Goal: Task Accomplishment & Management: Manage account settings

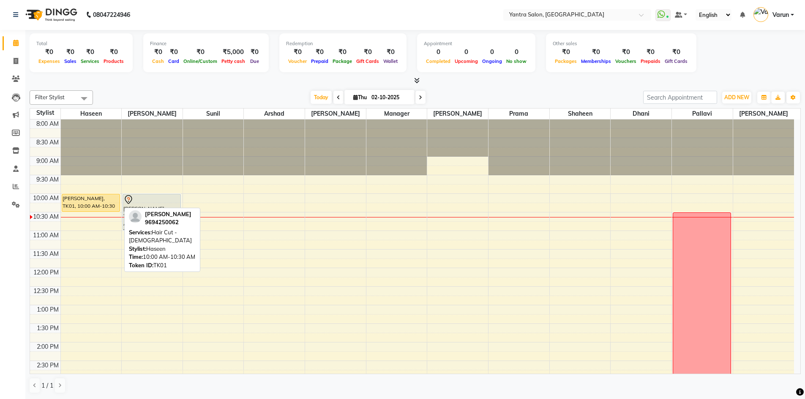
click at [97, 208] on div "[PERSON_NAME], TK01, 10:00 AM-10:30 AM, Hair Cut - [DEMOGRAPHIC_DATA]" at bounding box center [90, 202] width 57 height 17
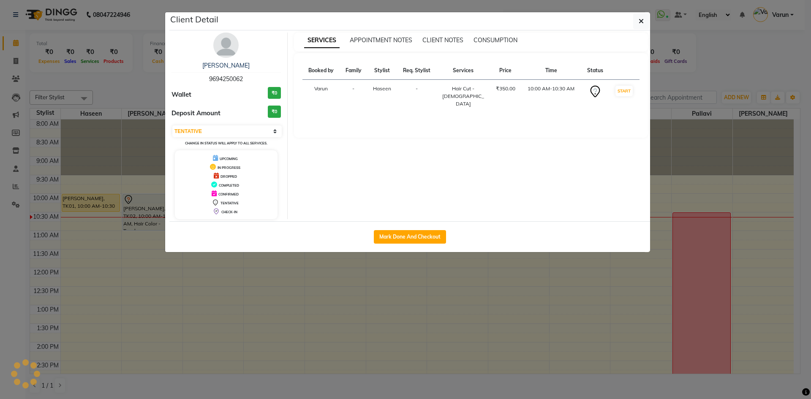
select select "1"
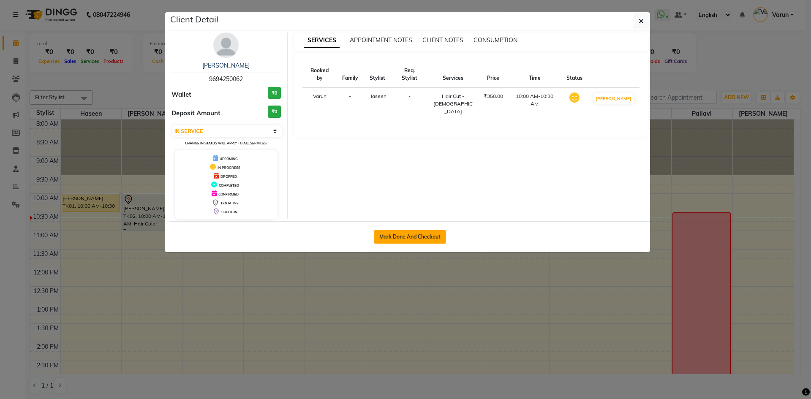
click at [433, 240] on button "Mark Done And Checkout" at bounding box center [410, 237] width 72 height 14
select select "service"
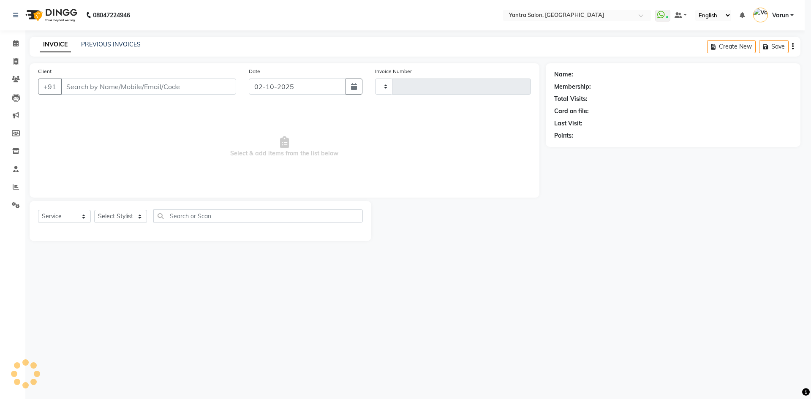
type input "2834"
select select "6253"
type input "9694250062"
select select "75926"
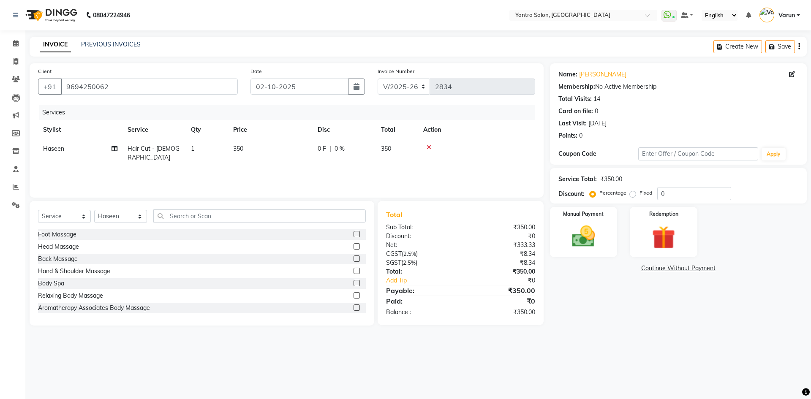
click at [160, 150] on span "Hair Cut - [DEMOGRAPHIC_DATA]" at bounding box center [154, 153] width 52 height 16
select select "75926"
click at [160, 150] on span "Hair Cut - [DEMOGRAPHIC_DATA]" at bounding box center [168, 156] width 66 height 16
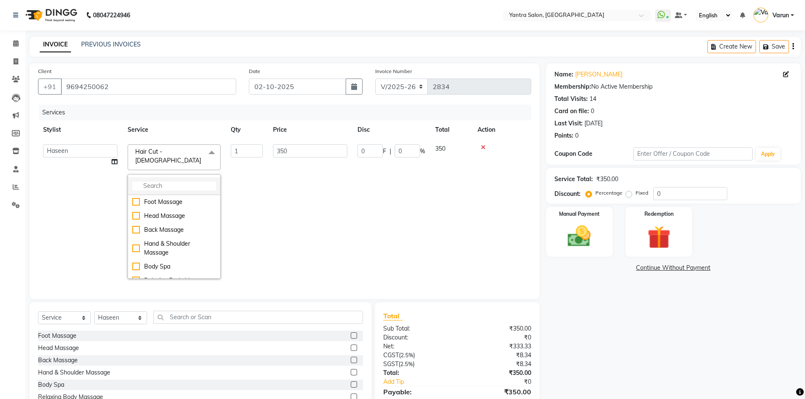
click at [150, 182] on input "multiselect-search" at bounding box center [174, 186] width 84 height 9
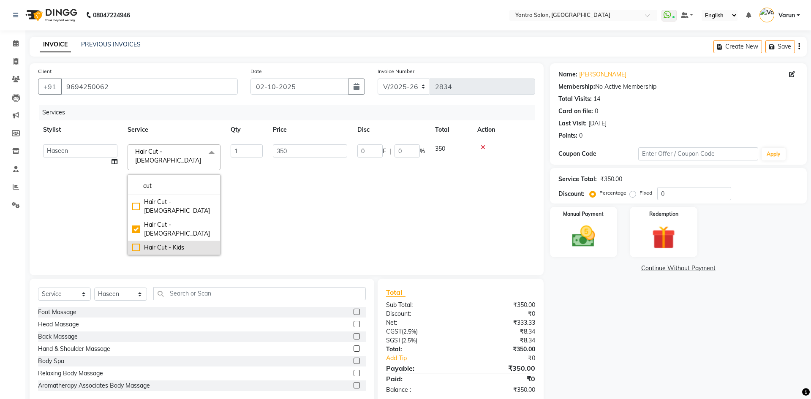
type input "cut"
click at [134, 243] on div "Hair Cut - Kids" at bounding box center [174, 247] width 84 height 9
checkbox input "false"
checkbox input "true"
type input "250"
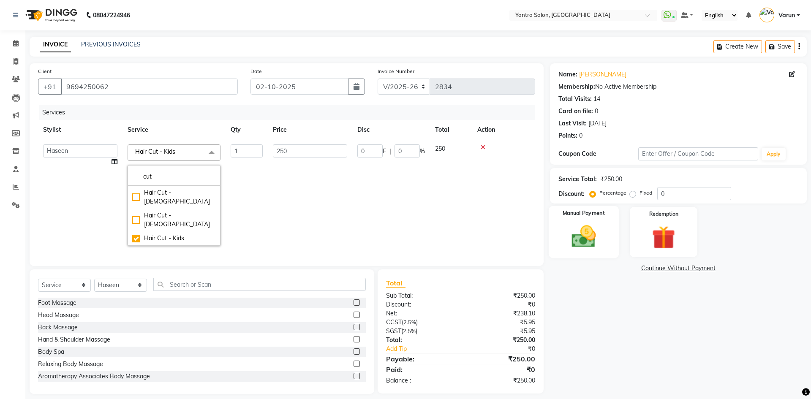
click at [582, 240] on img at bounding box center [583, 237] width 39 height 28
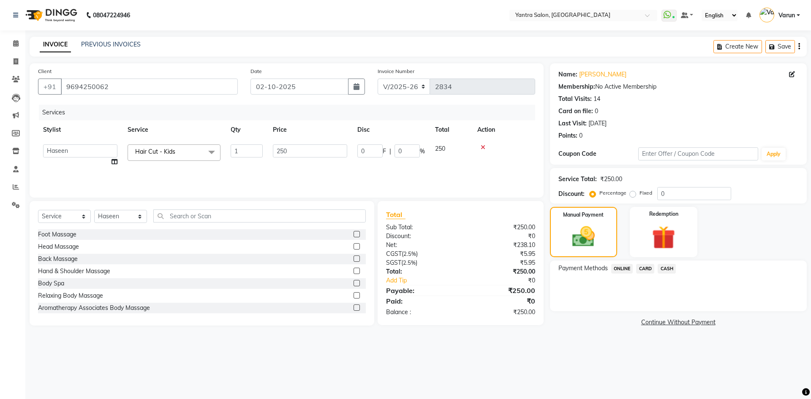
click at [664, 270] on span "CASH" at bounding box center [667, 269] width 18 height 10
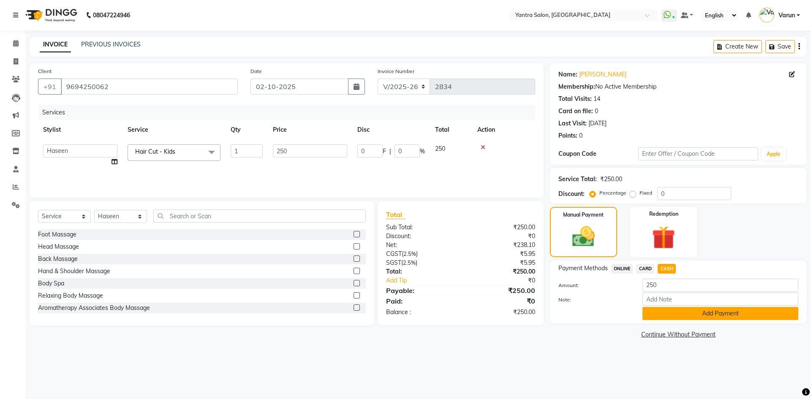
click at [664, 316] on button "Add Payment" at bounding box center [721, 313] width 156 height 13
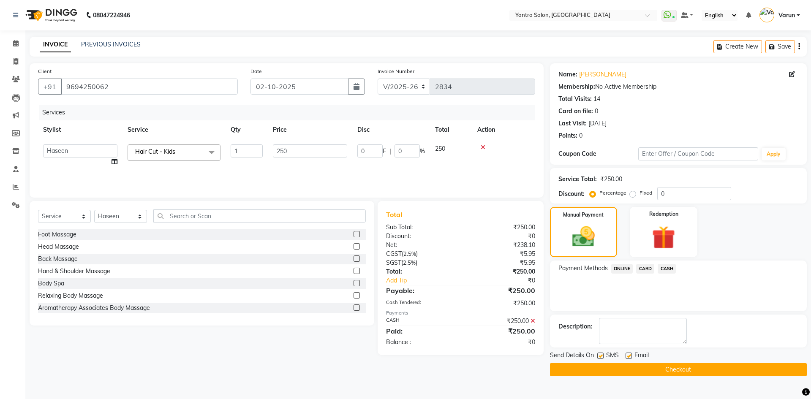
click at [657, 370] on button "Checkout" at bounding box center [678, 369] width 257 height 13
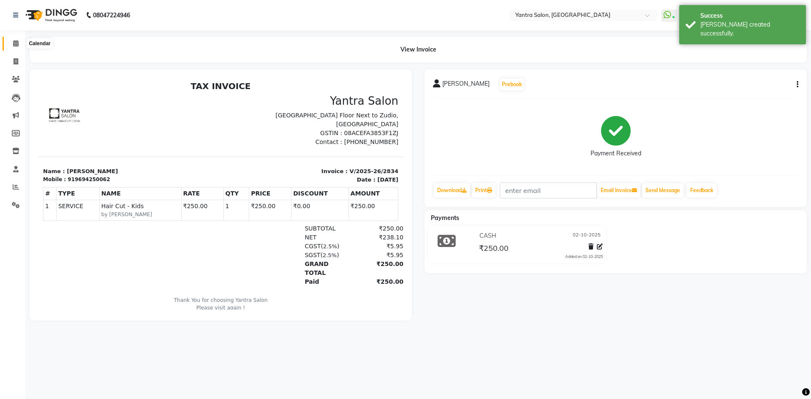
click at [17, 41] on icon at bounding box center [15, 43] width 5 height 6
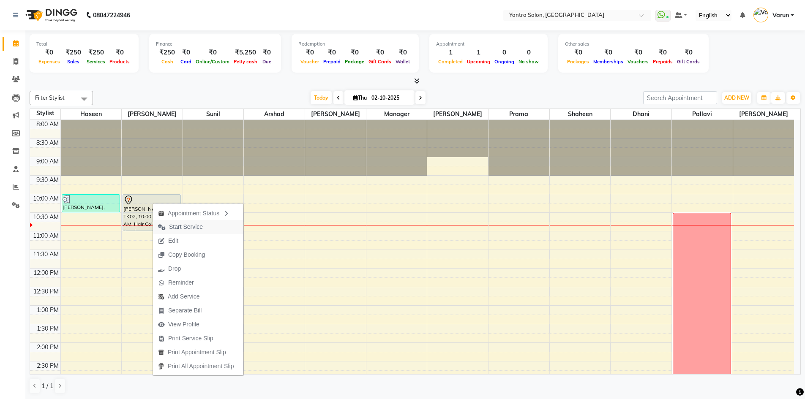
click at [175, 228] on span "Start Service" at bounding box center [186, 227] width 34 height 9
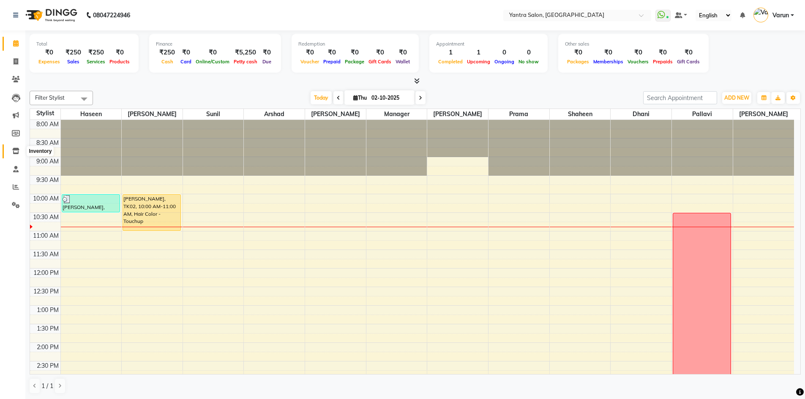
click at [16, 150] on icon at bounding box center [15, 151] width 7 height 6
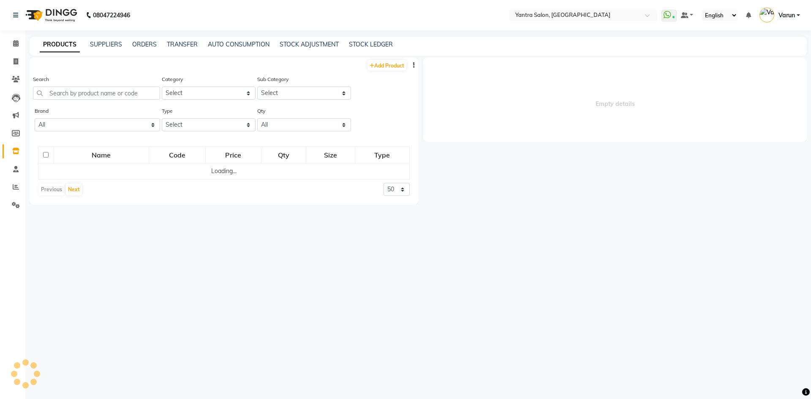
select select
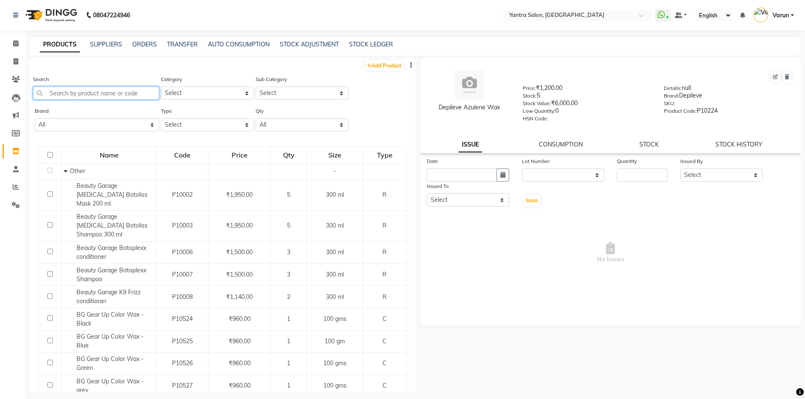
click at [51, 96] on input "text" at bounding box center [96, 93] width 126 height 13
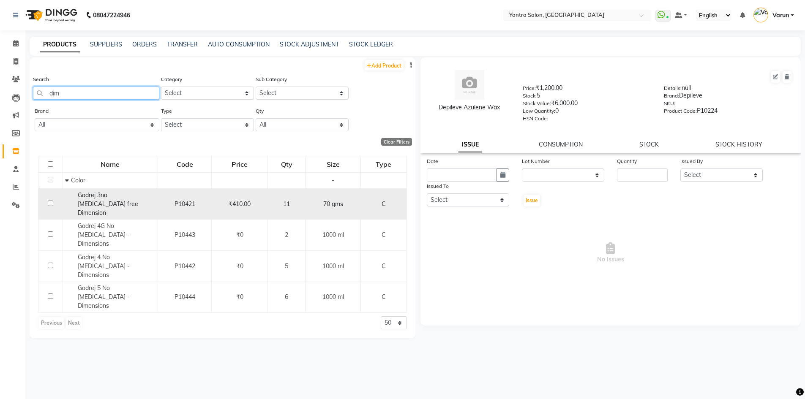
type input "dim"
click at [103, 197] on span "Godrej 3no [MEDICAL_DATA] free Dimension" at bounding box center [108, 203] width 60 height 25
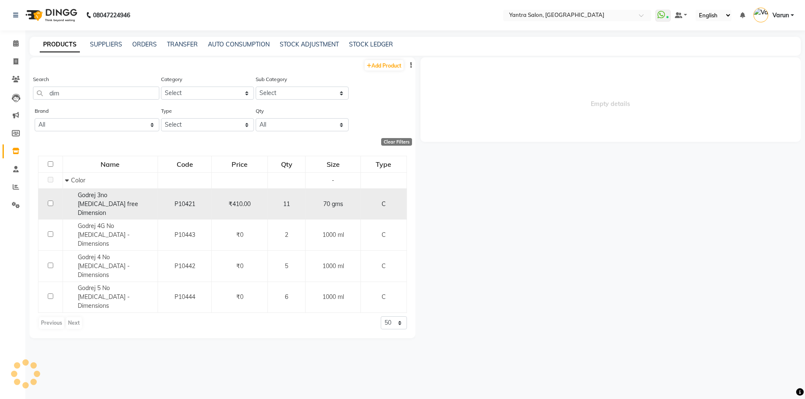
select select
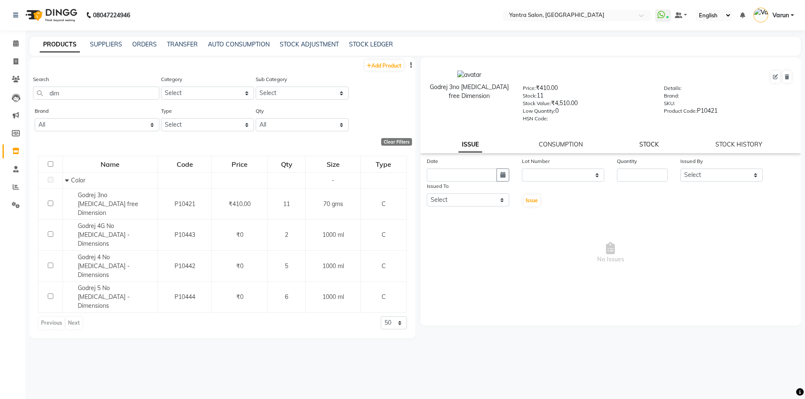
click at [642, 146] on link "STOCK" at bounding box center [648, 145] width 19 height 8
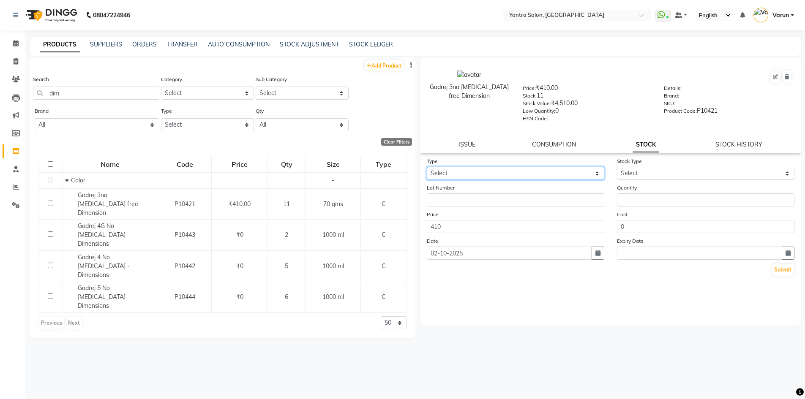
click at [463, 178] on select "Select In Out" at bounding box center [516, 173] width 178 height 13
select select "out"
click at [427, 167] on select "Select In Out" at bounding box center [516, 173] width 178 height 13
select select
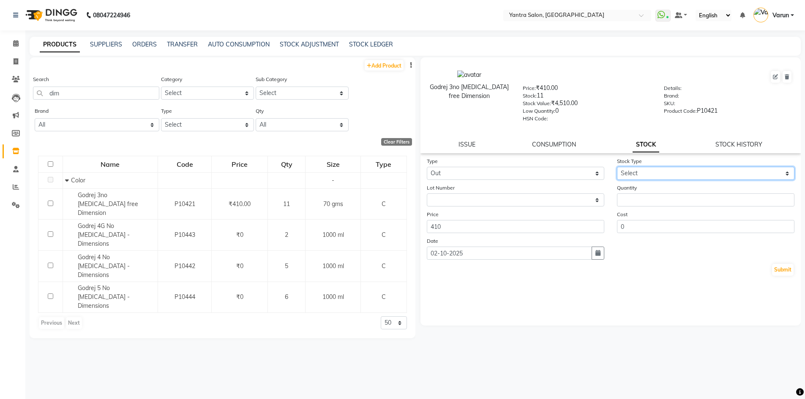
click at [643, 174] on select "Select Internal Use Damaged Expired Adjustment Return Other" at bounding box center [706, 173] width 178 height 13
select select "internal use"
click at [617, 167] on select "Select Internal Use Damaged Expired Adjustment Return Other" at bounding box center [706, 173] width 178 height 13
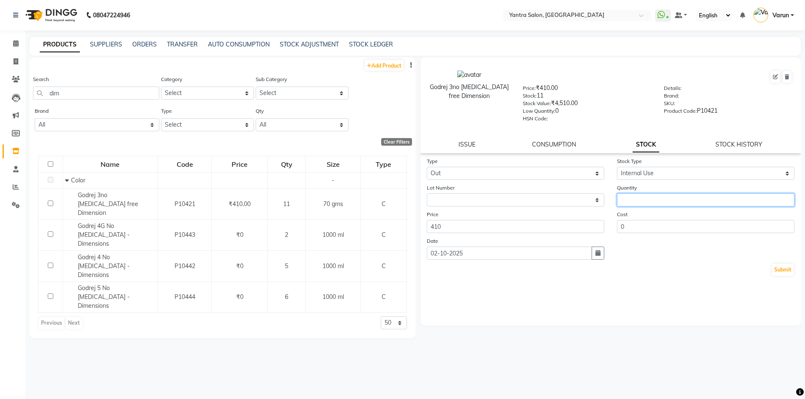
click at [639, 198] on input "number" at bounding box center [706, 200] width 178 height 13
type input "1"
click at [792, 272] on button "Submit" at bounding box center [783, 270] width 22 height 12
select select
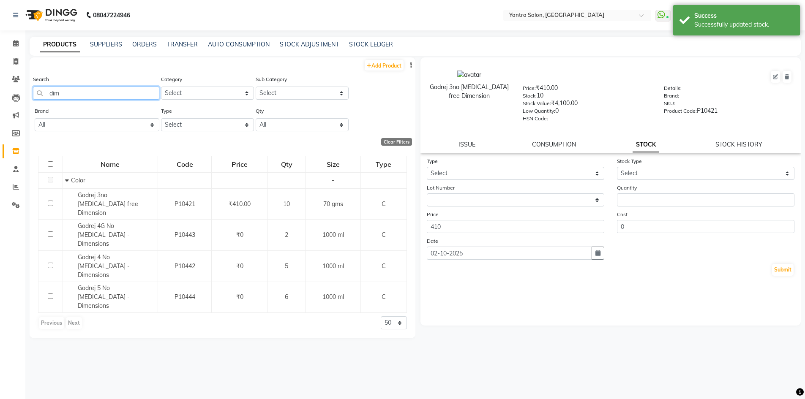
click at [63, 91] on input "dim" at bounding box center [96, 93] width 126 height 13
type input "d"
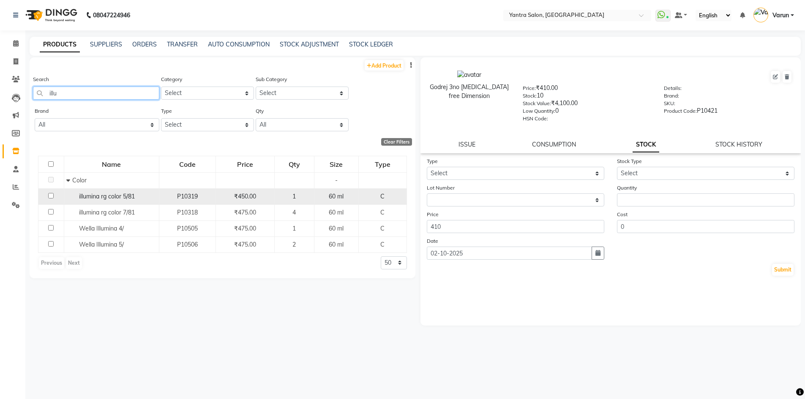
type input "illu"
click at [126, 196] on span "illumina rg color 5/81" at bounding box center [107, 197] width 56 height 8
select select
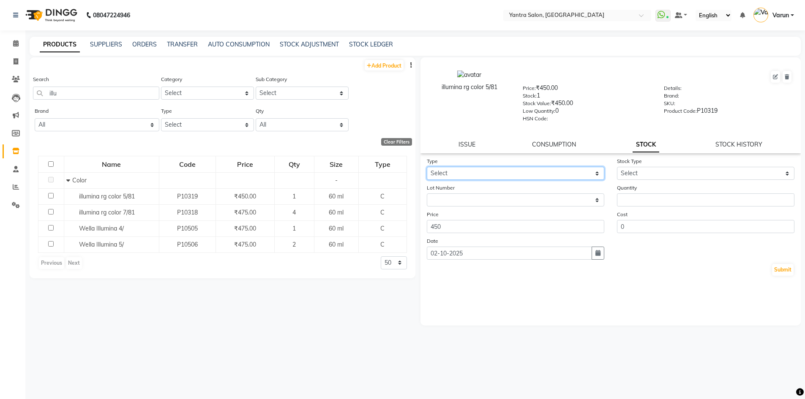
click at [470, 175] on select "Select In Out" at bounding box center [516, 173] width 178 height 13
select select "out"
click at [427, 167] on select "Select In Out" at bounding box center [516, 173] width 178 height 13
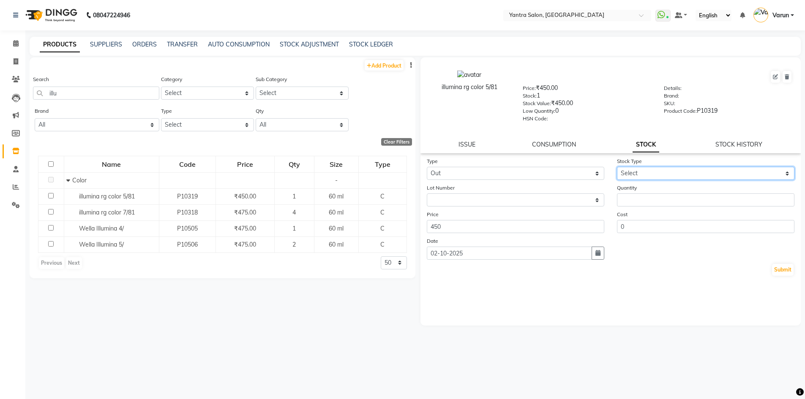
click at [636, 177] on select "Select Internal Use Damaged Expired Adjustment Return Other" at bounding box center [706, 173] width 178 height 13
select select "internal use"
click at [617, 167] on select "Select Internal Use Damaged Expired Adjustment Return Other" at bounding box center [706, 173] width 178 height 13
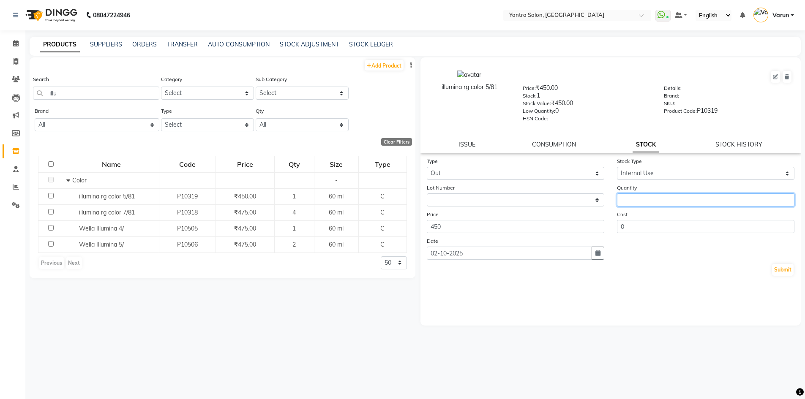
click at [633, 197] on input "number" at bounding box center [706, 200] width 178 height 13
type input "1"
click at [779, 268] on button "Submit" at bounding box center [783, 270] width 22 height 12
select select
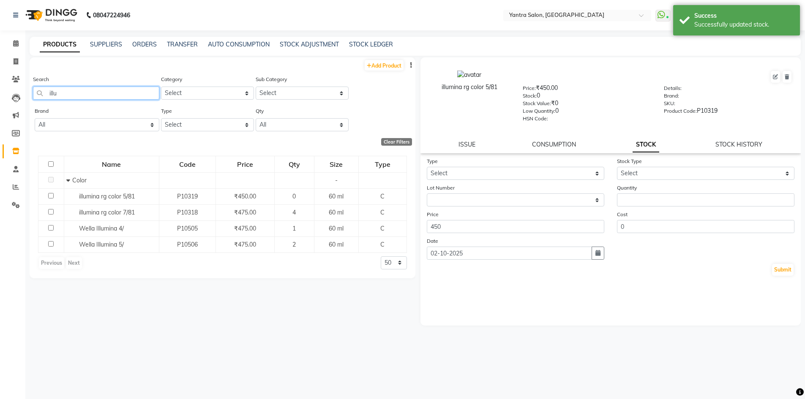
click at [57, 93] on input "illu" at bounding box center [96, 93] width 126 height 13
type input "i"
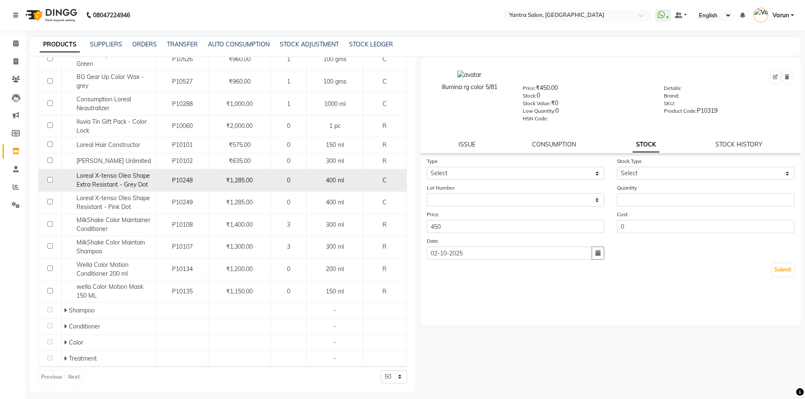
scroll to position [185, 0]
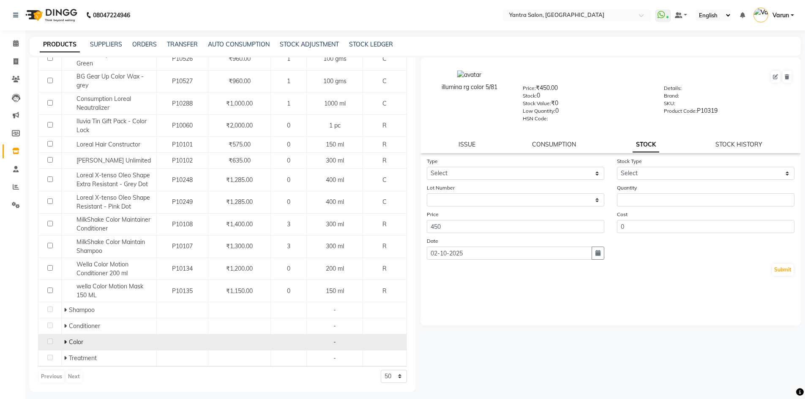
type input "lor"
click at [64, 342] on icon at bounding box center [65, 342] width 3 height 6
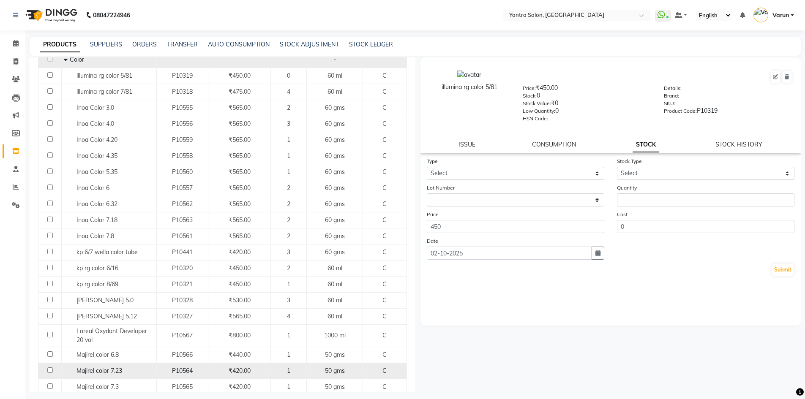
scroll to position [523, 0]
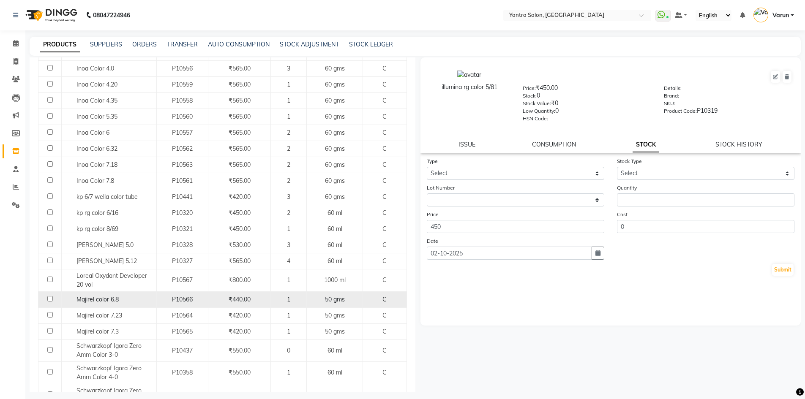
click at [132, 302] on div "Majirel color 6.8" at bounding box center [109, 299] width 90 height 9
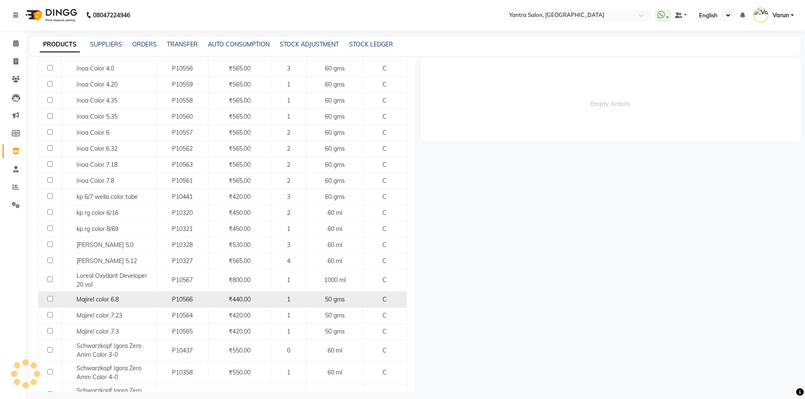
select select
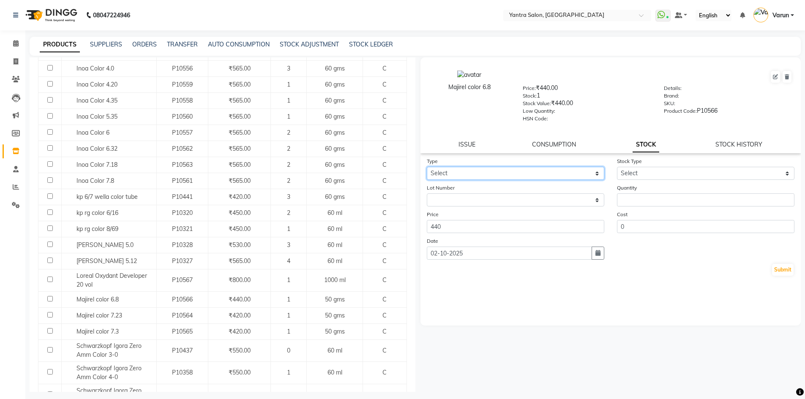
click at [475, 172] on select "Select In Out" at bounding box center [516, 173] width 178 height 13
select select "out"
click at [427, 167] on select "Select In Out" at bounding box center [516, 173] width 178 height 13
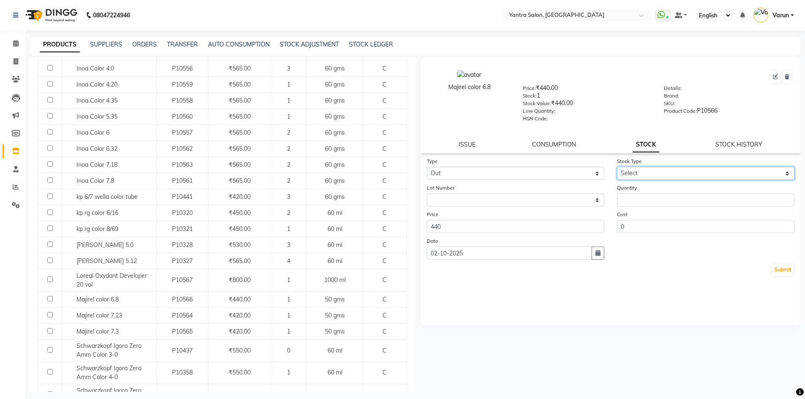
click at [657, 175] on select "Select Internal Use Damaged Expired Adjustment Return Other" at bounding box center [706, 173] width 178 height 13
select select "internal use"
click at [617, 167] on select "Select Internal Use Damaged Expired Adjustment Return Other" at bounding box center [706, 173] width 178 height 13
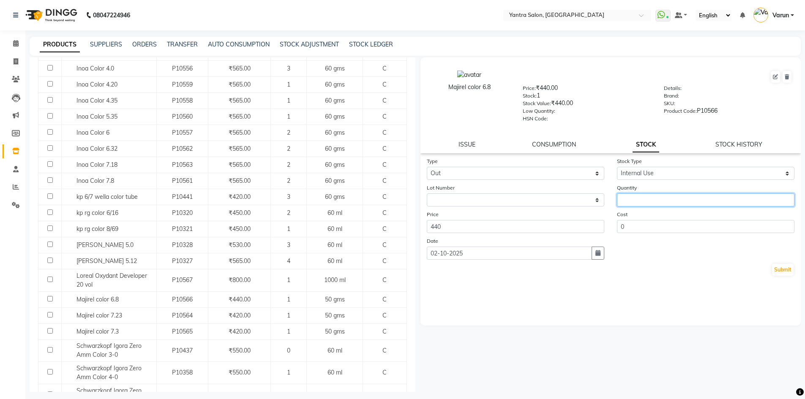
click at [647, 199] on input "number" at bounding box center [706, 200] width 178 height 13
type input "1"
click at [784, 272] on button "Submit" at bounding box center [783, 270] width 22 height 12
select select
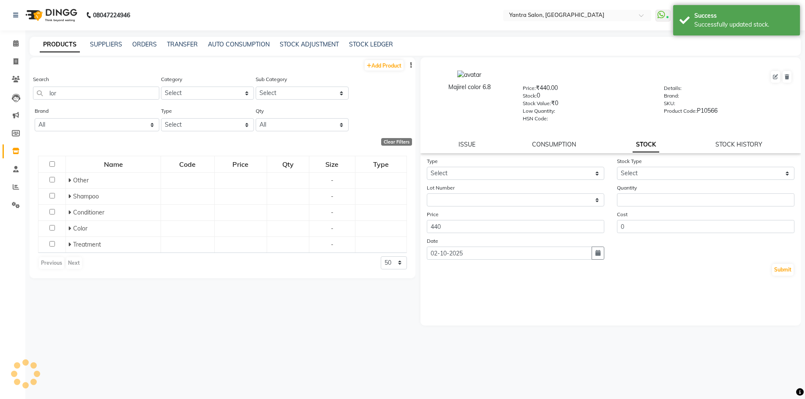
scroll to position [0, 0]
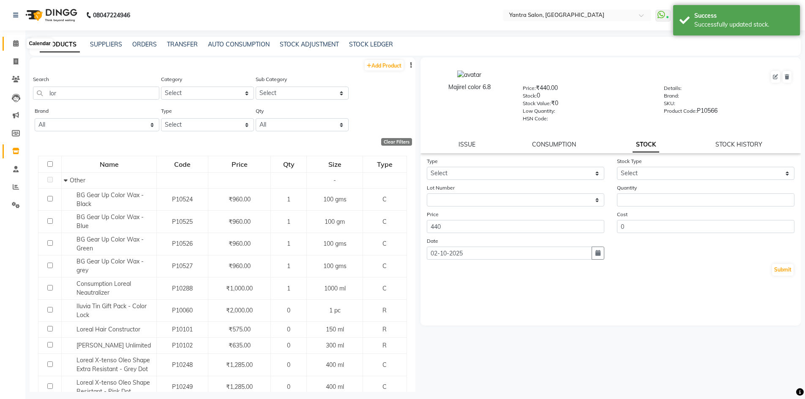
click at [15, 40] on icon at bounding box center [15, 43] width 5 height 6
